Goal: Communication & Community: Participate in discussion

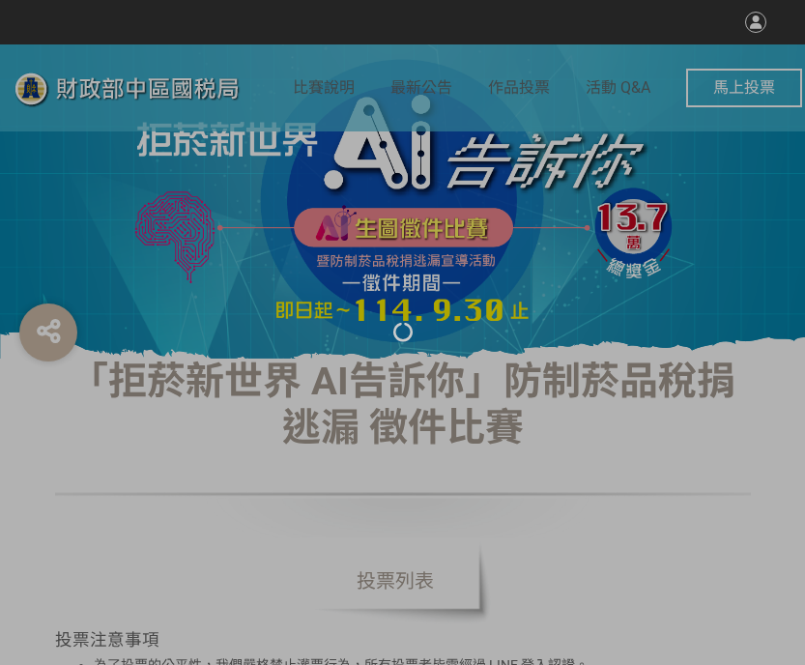
select select "vote"
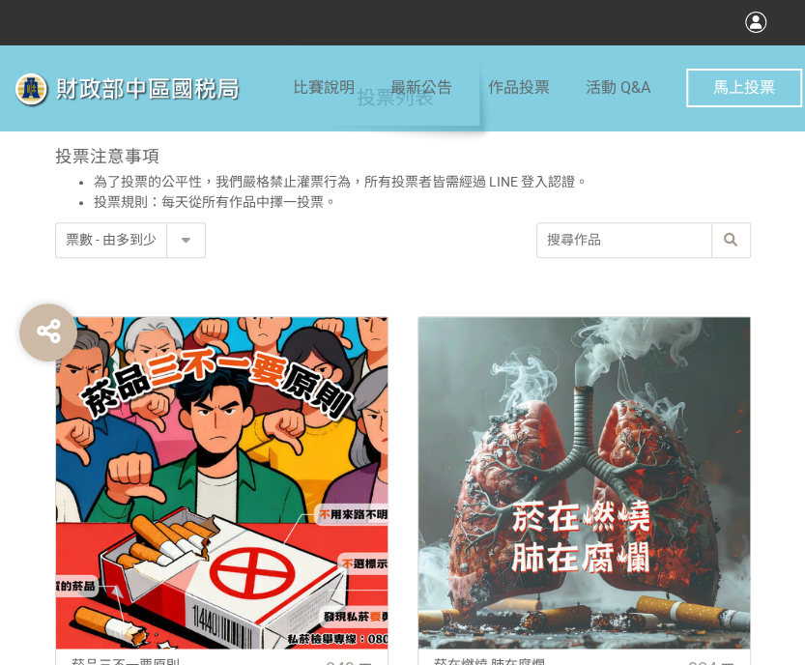
scroll to position [773, 0]
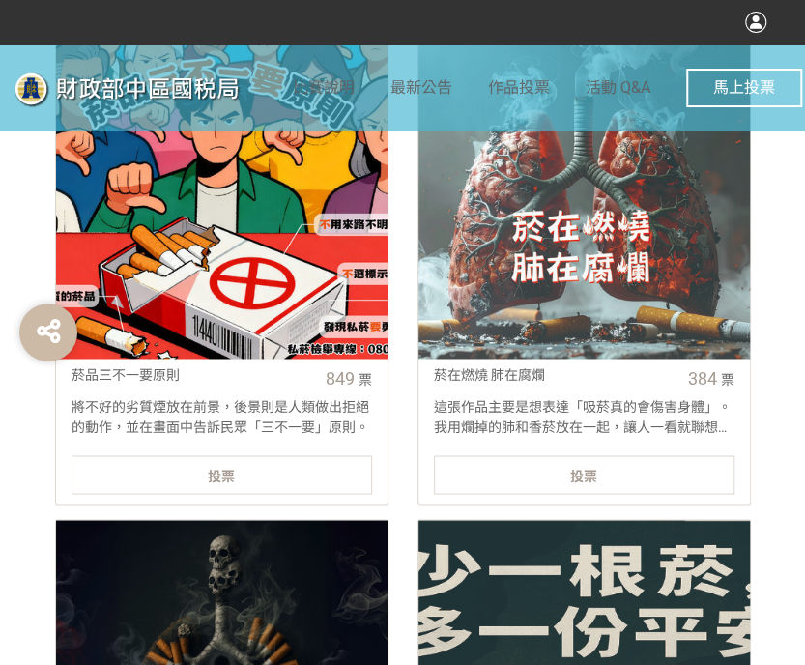
click at [269, 474] on div "投票" at bounding box center [222, 474] width 301 height 39
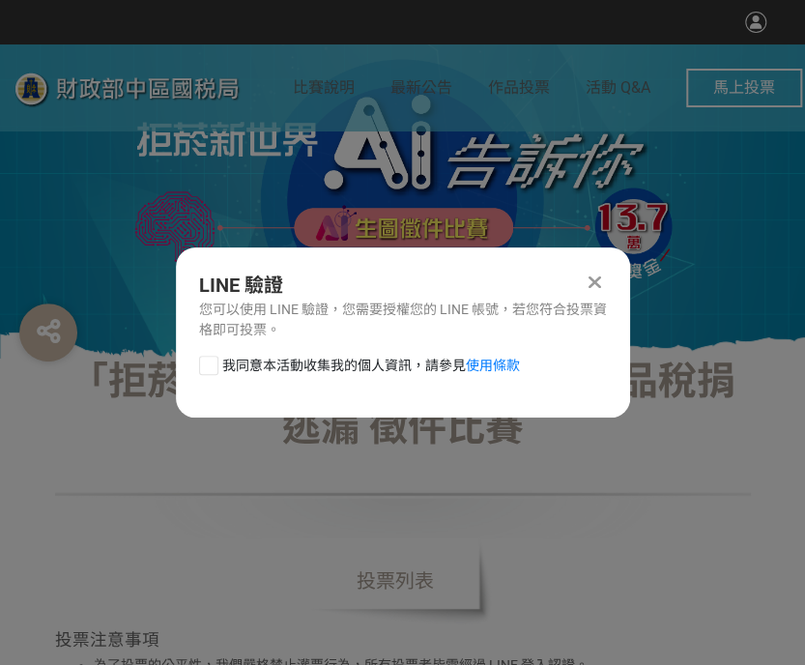
click at [206, 363] on div at bounding box center [208, 365] width 19 height 19
checkbox input "true"
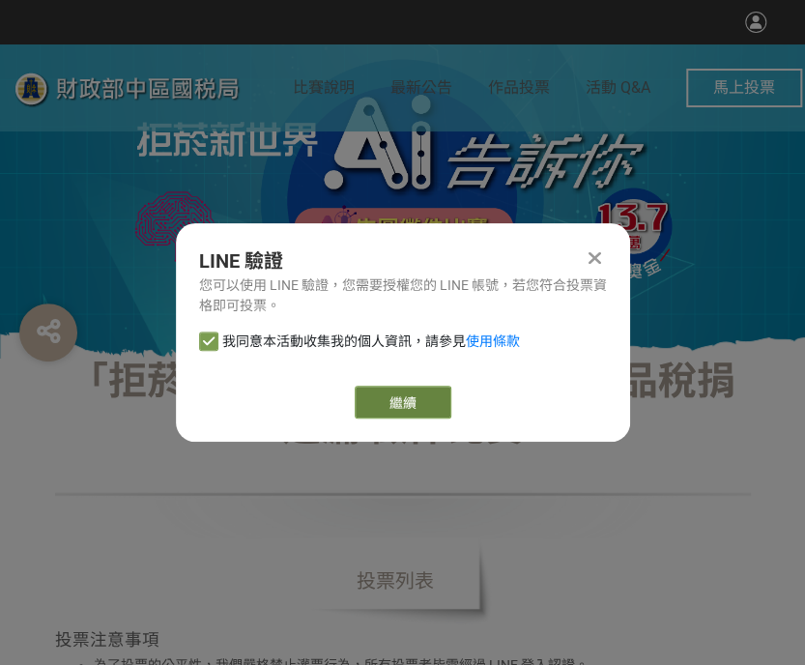
click at [396, 392] on link "繼續" at bounding box center [403, 402] width 97 height 33
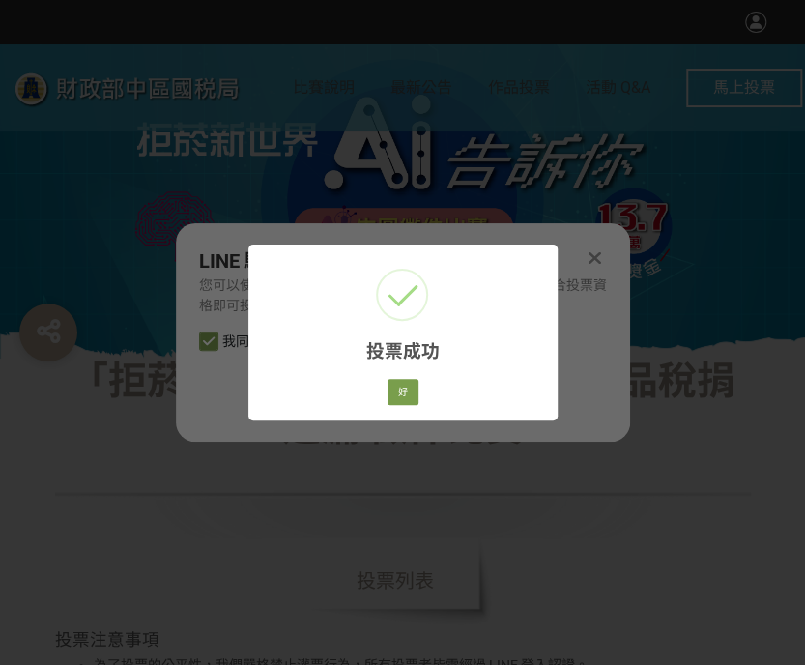
click at [418, 394] on div "好 Cancel" at bounding box center [402, 391] width 37 height 33
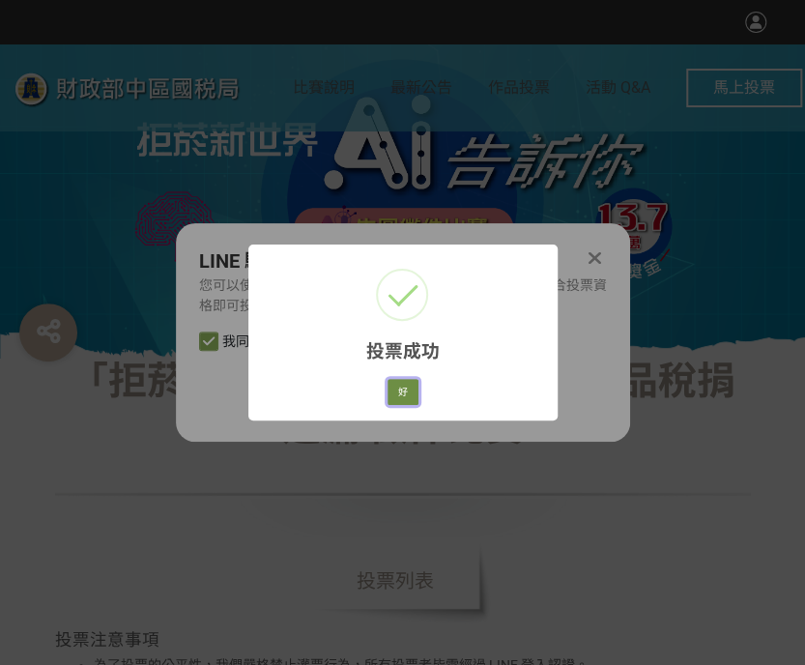
click at [398, 401] on button "好" at bounding box center [403, 392] width 31 height 27
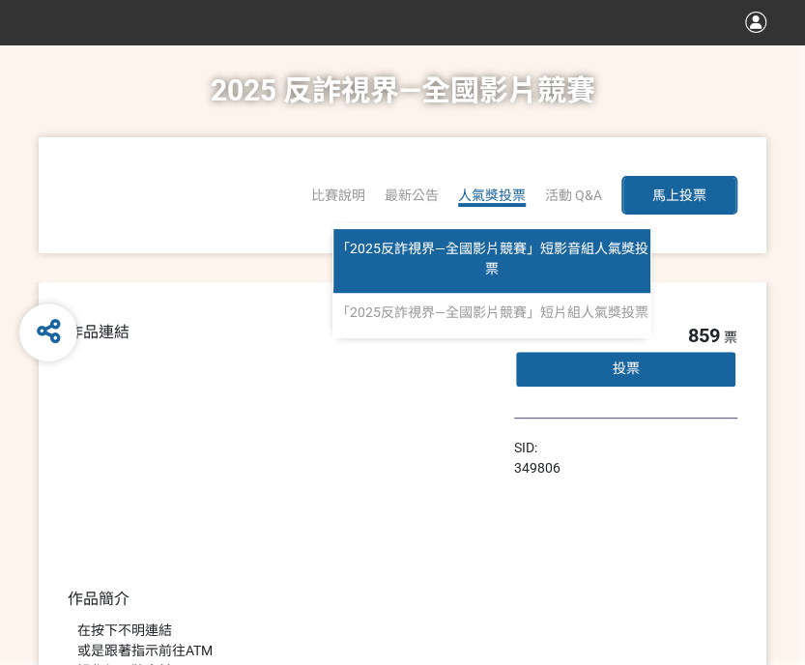
click at [516, 264] on link "「2025反詐視界—全國影片競賽」短影音組人氣獎投票" at bounding box center [492, 261] width 317 height 64
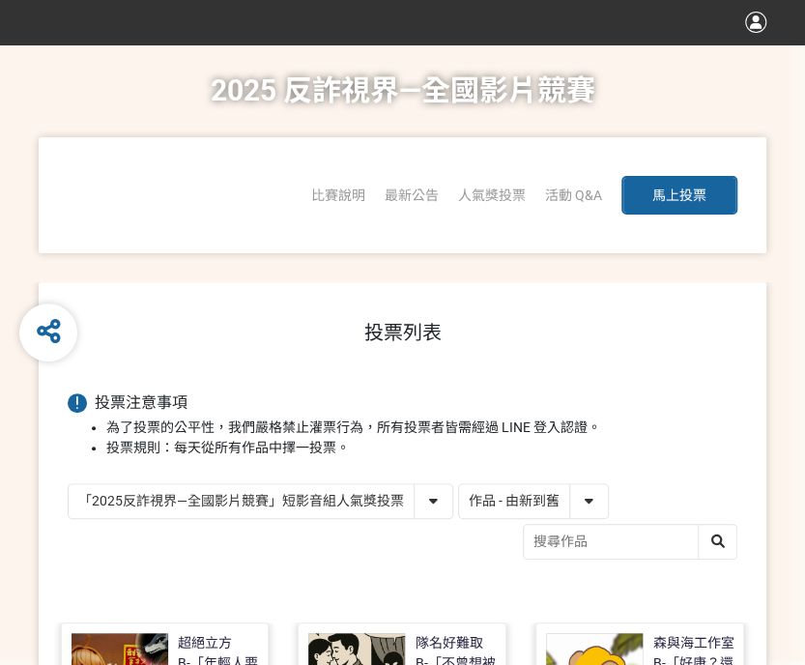
click at [524, 496] on select "作品 - 由新到舊 作品 - 由舊到新 票數 - 由多到少 票數 - 由少到多" at bounding box center [533, 501] width 149 height 34
select select "vote"
click at [459, 484] on select "作品 - 由新到舊 作品 - 由舊到新 票數 - 由多到少 票數 - 由少到多" at bounding box center [533, 501] width 149 height 34
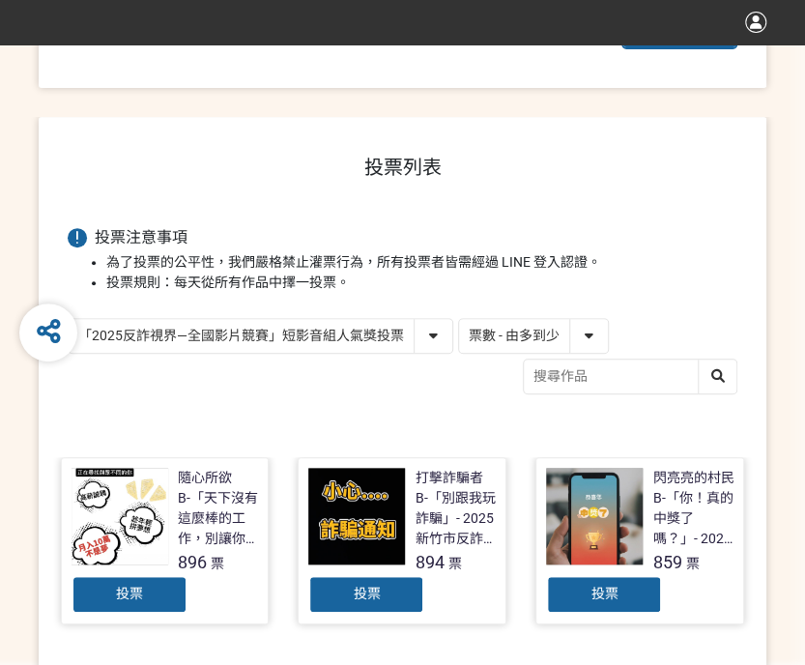
scroll to position [290, 0]
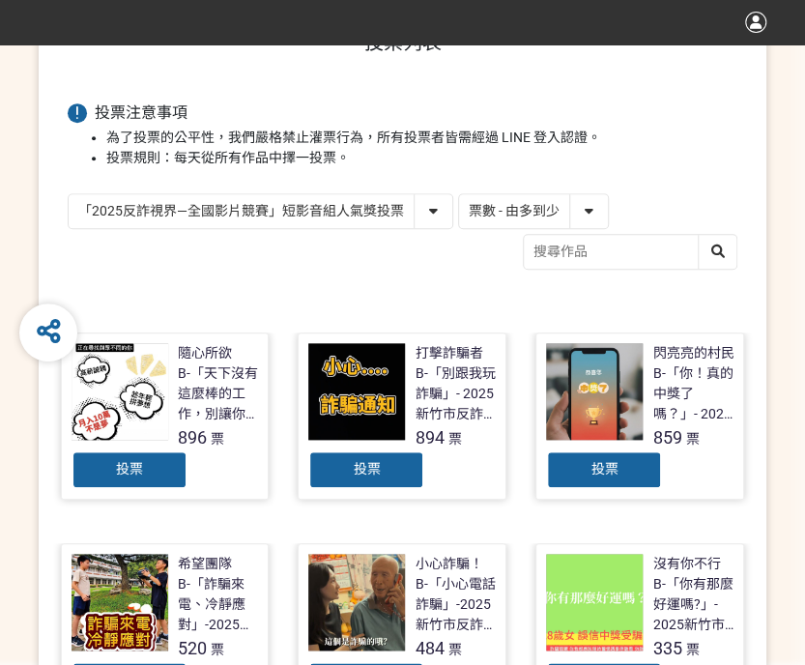
click at [645, 469] on div "投票" at bounding box center [604, 470] width 116 height 39
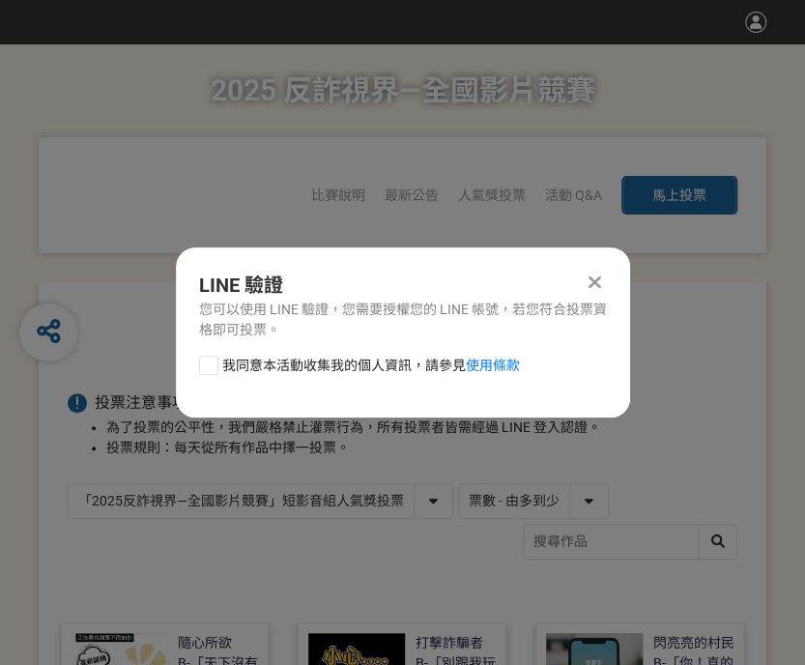
scroll to position [0, 0]
click at [213, 366] on div at bounding box center [208, 365] width 19 height 19
checkbox input "true"
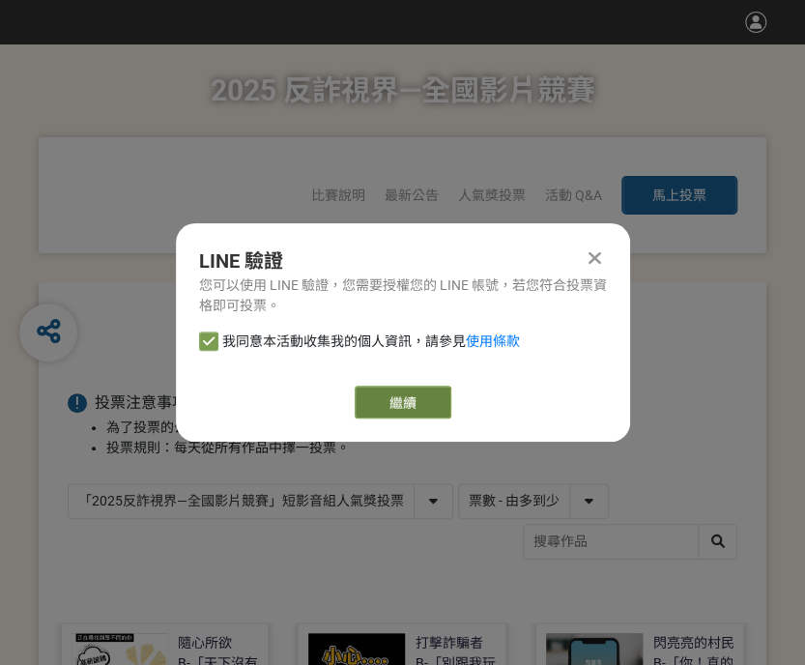
click at [413, 399] on link "繼續" at bounding box center [403, 402] width 97 height 33
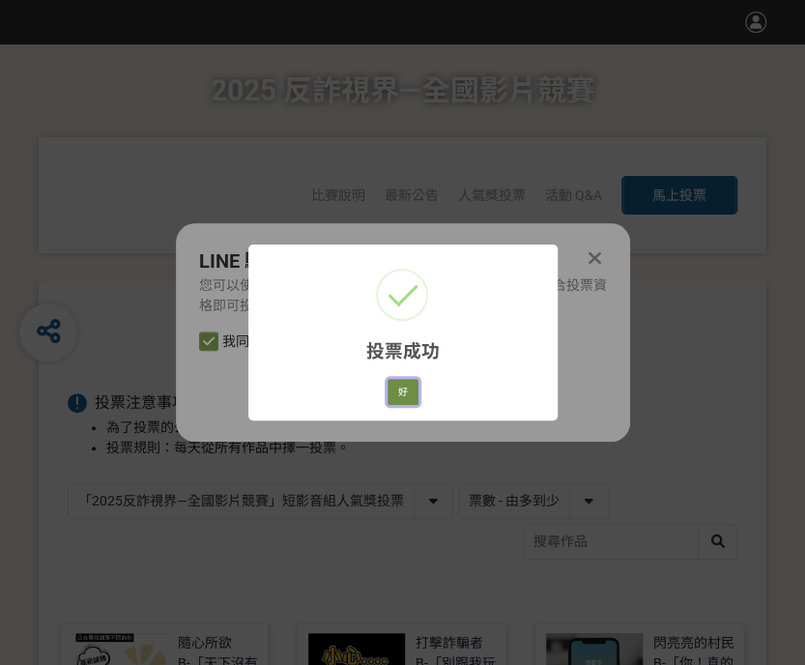
click at [411, 399] on button "好" at bounding box center [403, 392] width 31 height 27
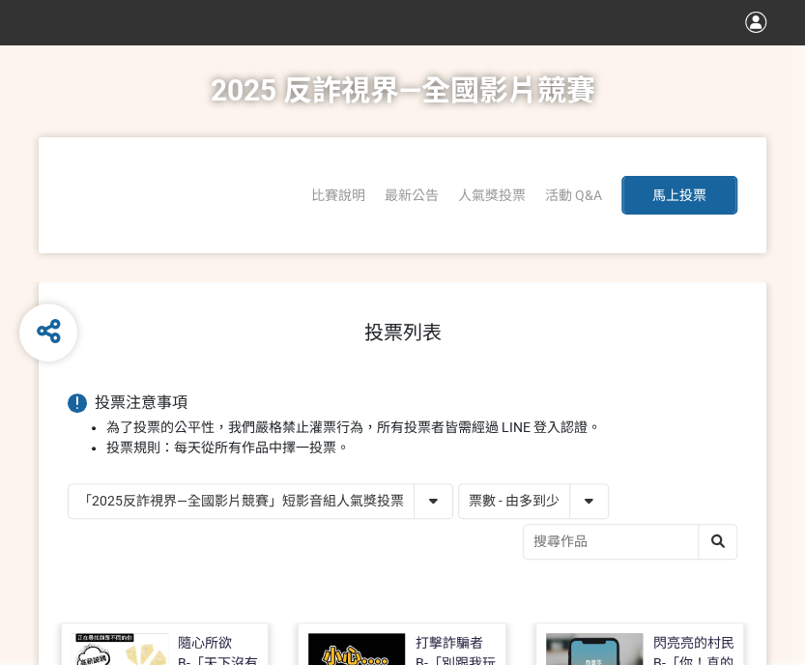
scroll to position [243, 0]
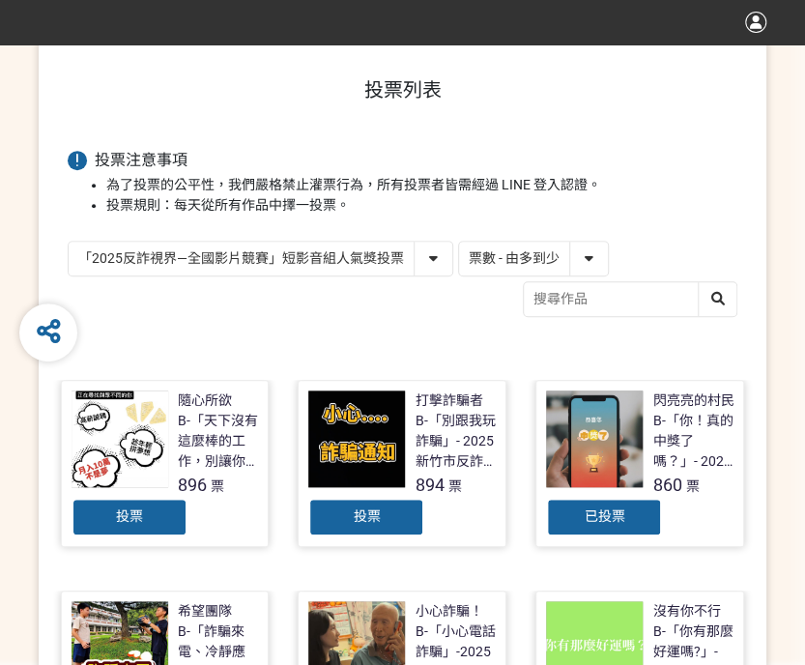
click at [159, 244] on select "「2025反詐視界—全國影片競賽」短影音組人氣獎投票 「2025反詐視界—全國影片競賽」短片組人氣獎投票" at bounding box center [261, 259] width 384 height 34
select select "13146"
click at [69, 242] on select "「2025反詐視界—全國影片競賽」短影音組人氣獎投票 「2025反詐視界—全國影片競賽」短片組人氣獎投票" at bounding box center [261, 259] width 384 height 34
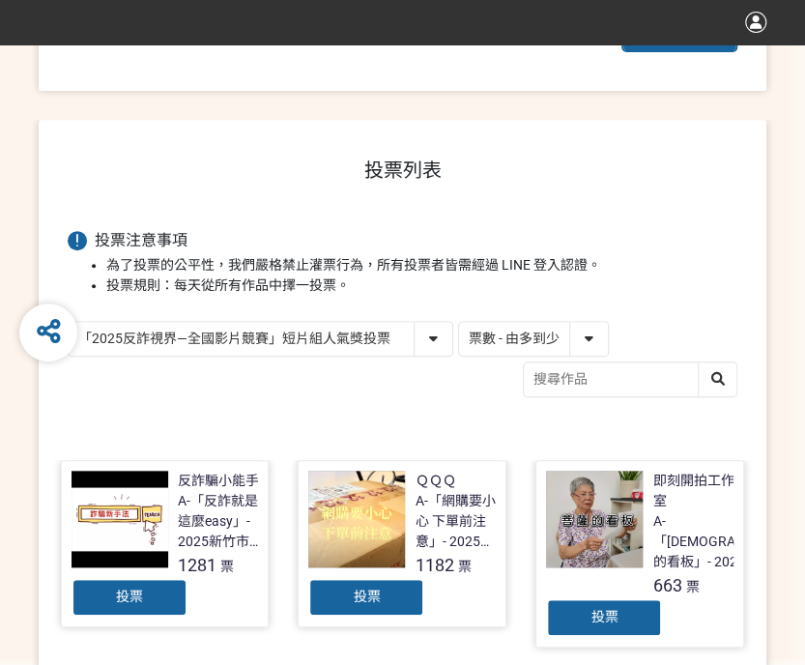
scroll to position [483, 0]
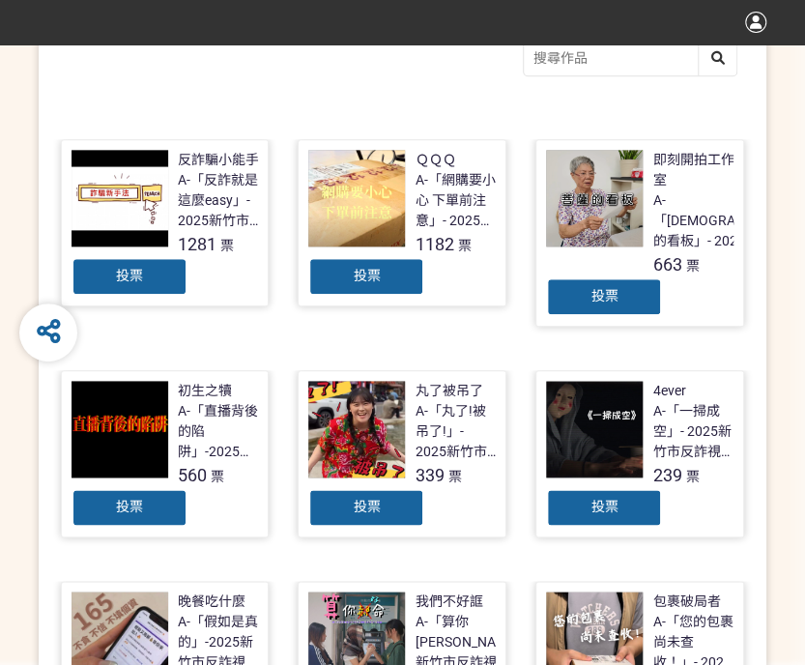
click at [104, 268] on div "投票" at bounding box center [130, 276] width 116 height 39
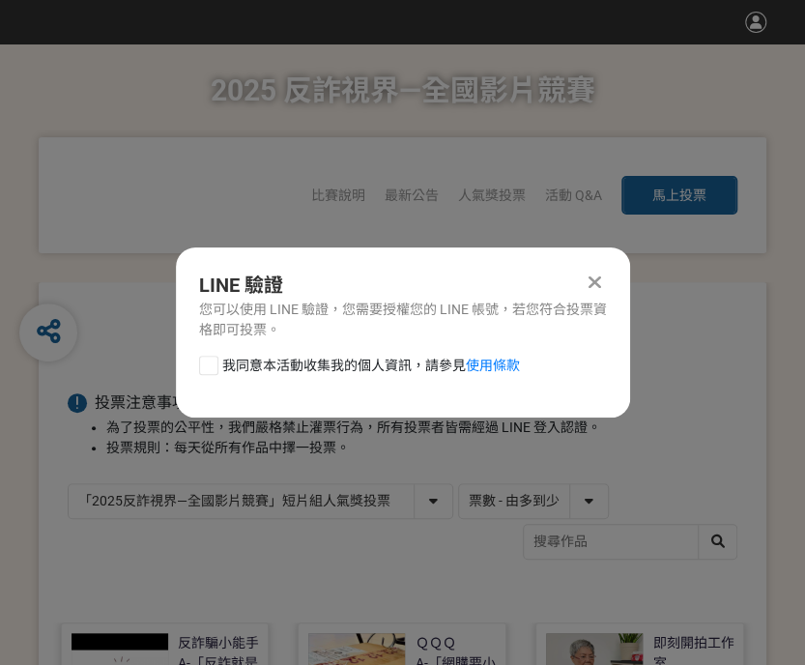
scroll to position [0, 0]
click at [203, 361] on div at bounding box center [208, 365] width 19 height 19
checkbox input "true"
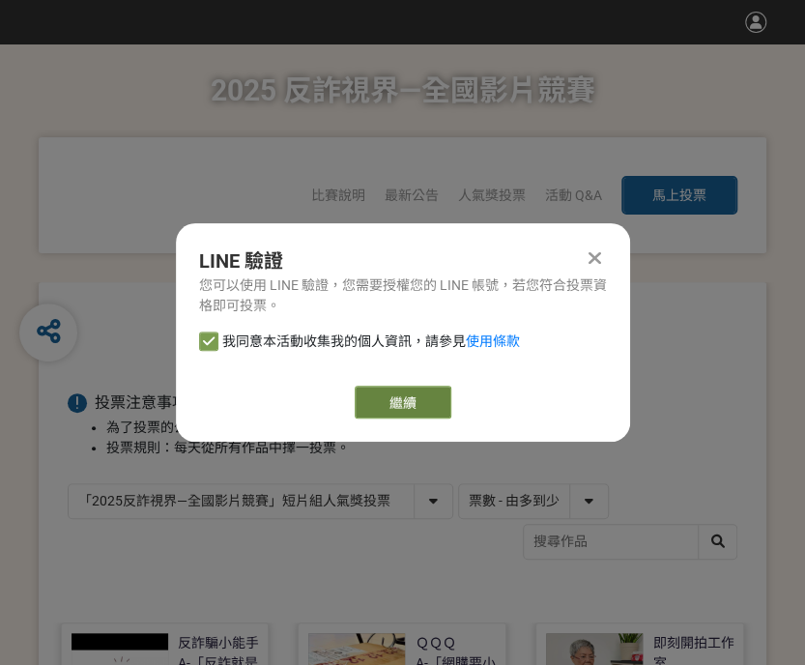
click at [414, 396] on link "繼續" at bounding box center [403, 402] width 97 height 33
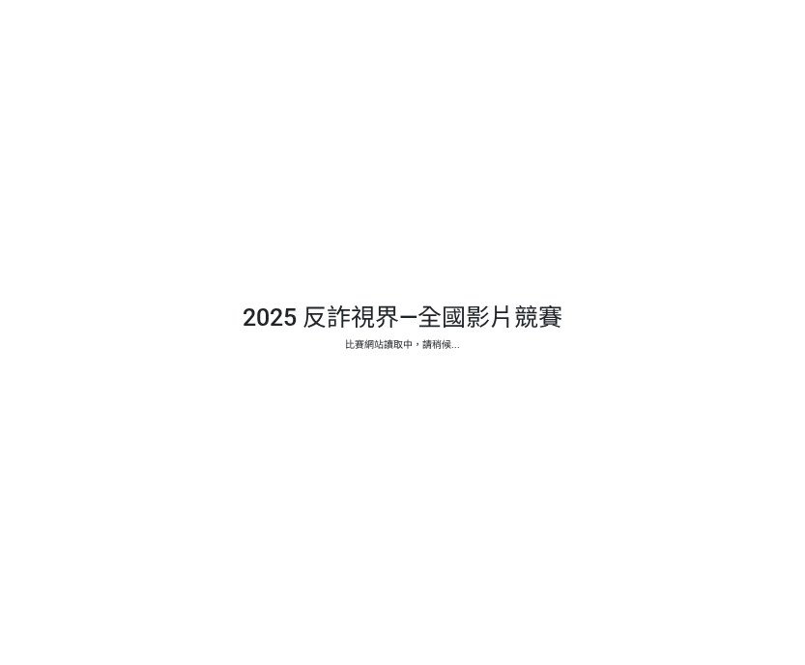
select select "13146"
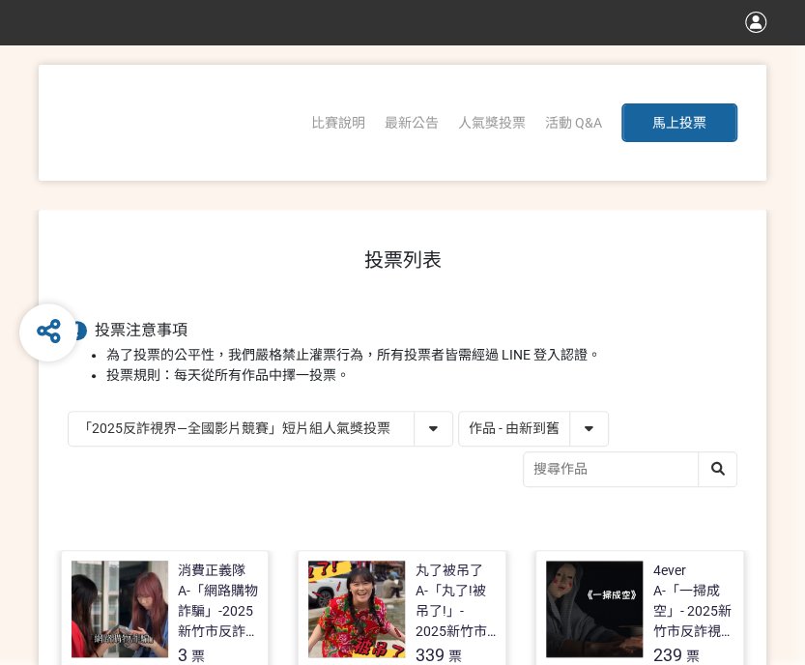
scroll to position [193, 0]
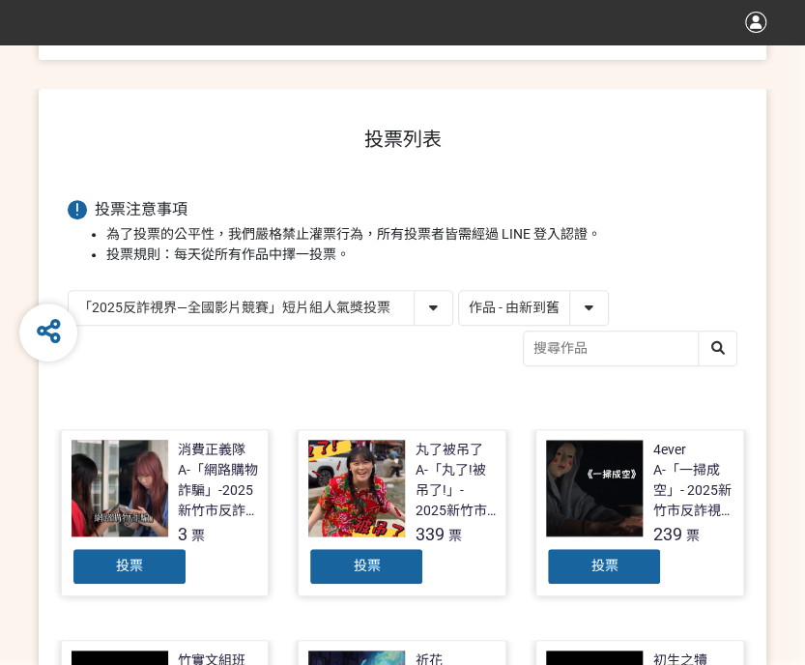
click at [490, 302] on select "作品 - 由新到舊 作品 - 由舊到新 票數 - 由多到少 票數 - 由少到多" at bounding box center [533, 308] width 149 height 34
select select "vote"
click at [459, 291] on select "作品 - 由新到舊 作品 - 由舊到新 票數 - 由多到少 票數 - 由少到多" at bounding box center [533, 308] width 149 height 34
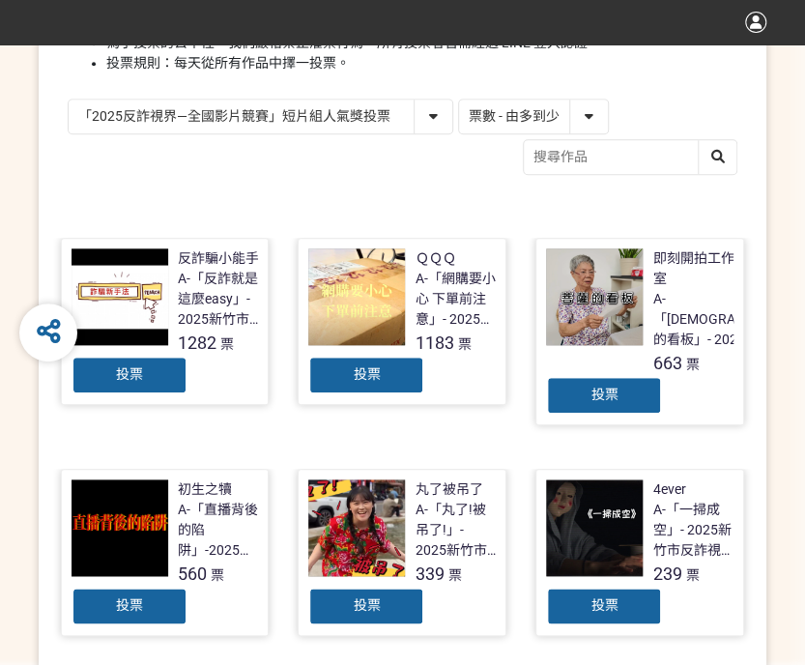
scroll to position [387, 0]
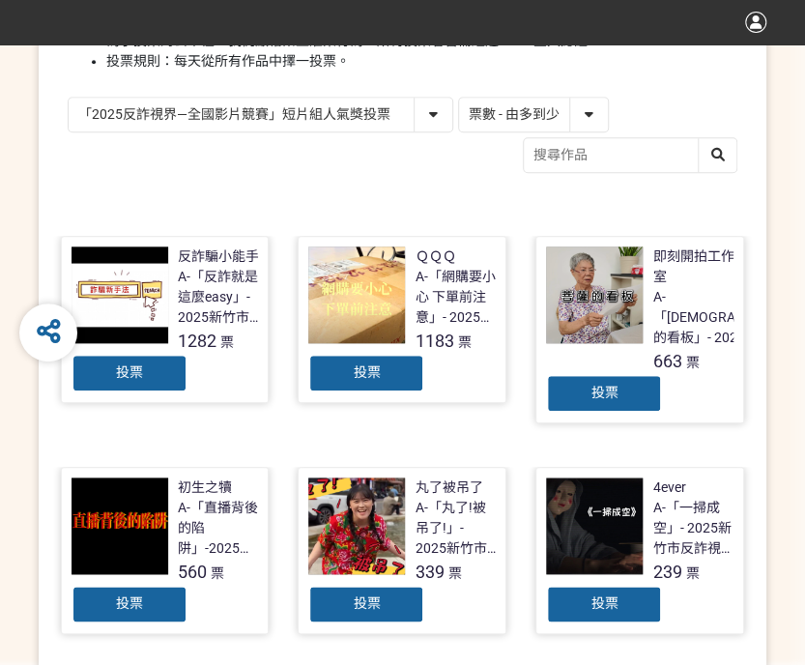
click at [369, 374] on span "投票" at bounding box center [366, 371] width 27 height 15
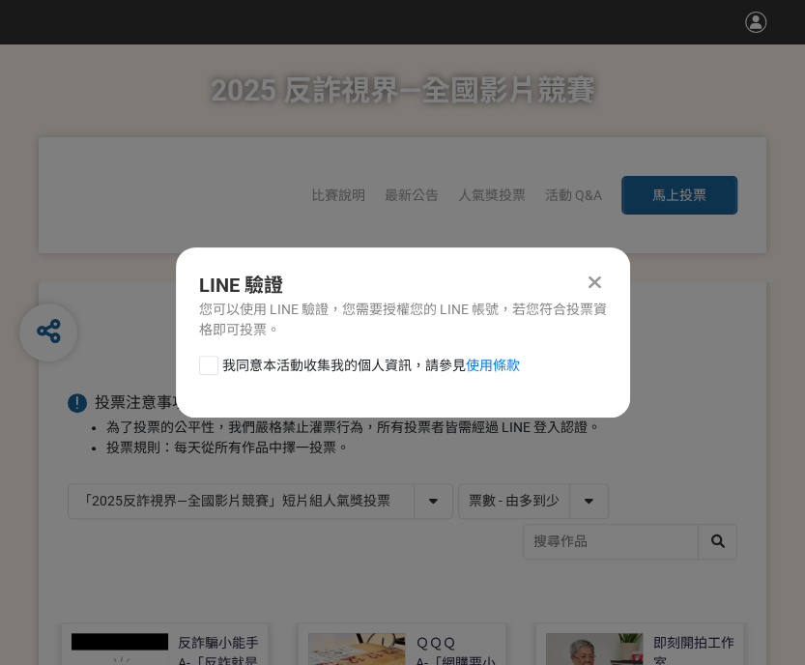
click at [200, 356] on div at bounding box center [208, 365] width 19 height 19
checkbox input "true"
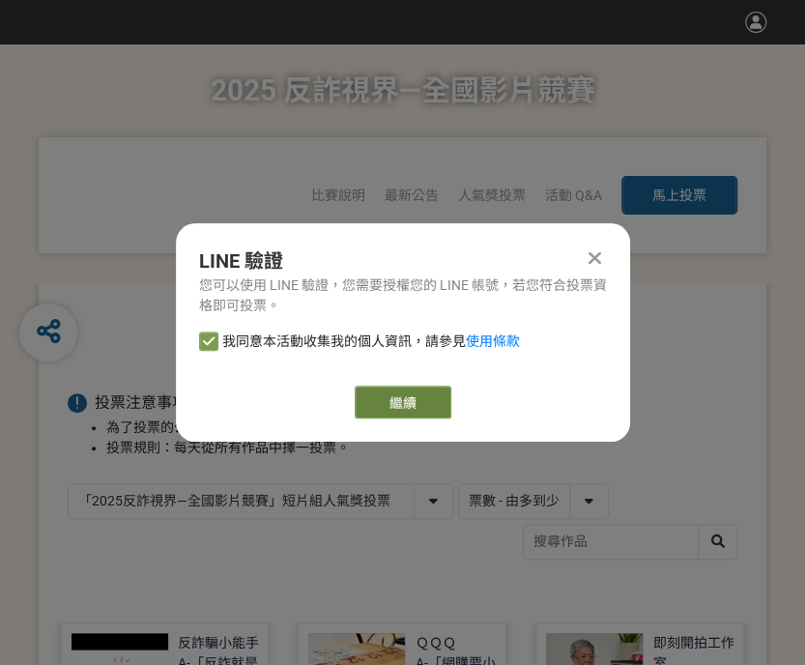
click at [392, 395] on link "繼續" at bounding box center [403, 402] width 97 height 33
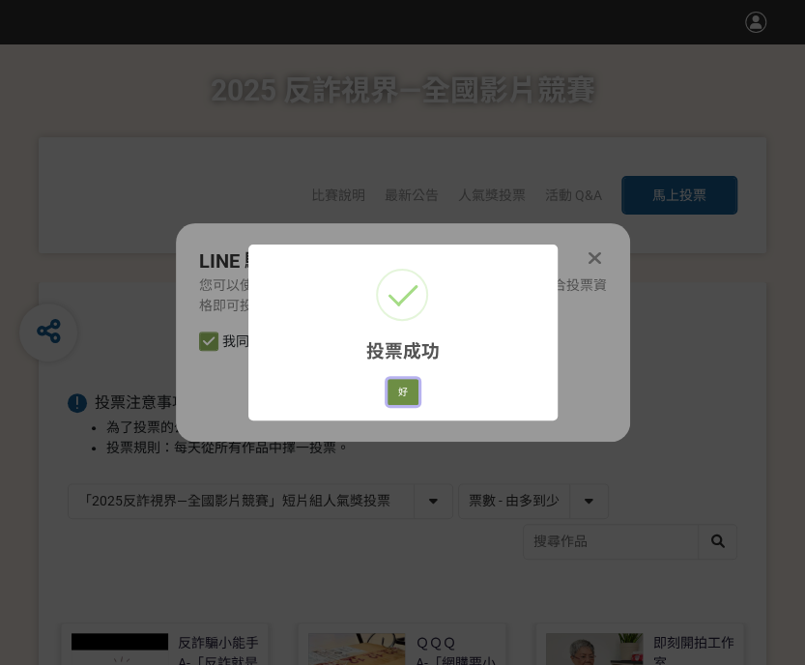
click at [410, 390] on button "好" at bounding box center [403, 392] width 31 height 27
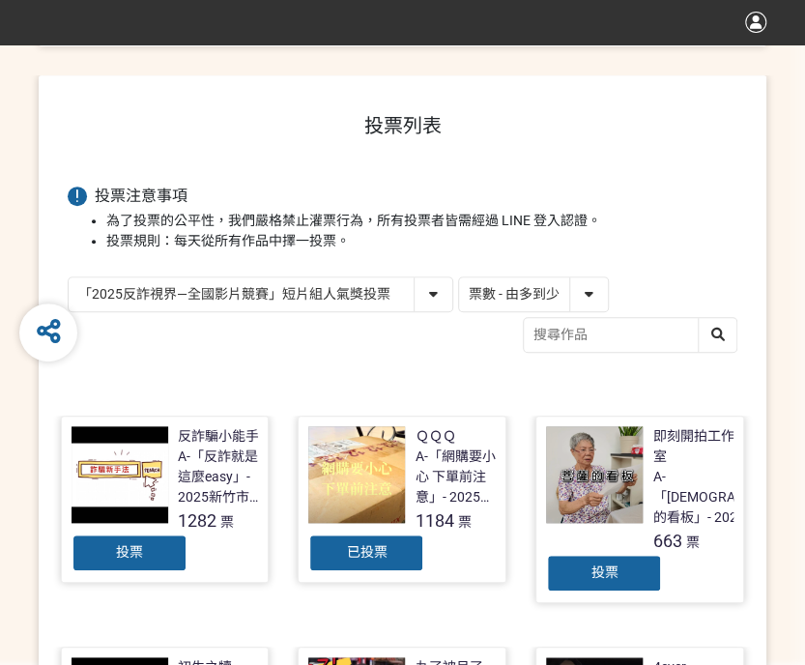
scroll to position [276, 0]
